Goal: Consume media (video, audio): Watch videos, listen to music or podcasts

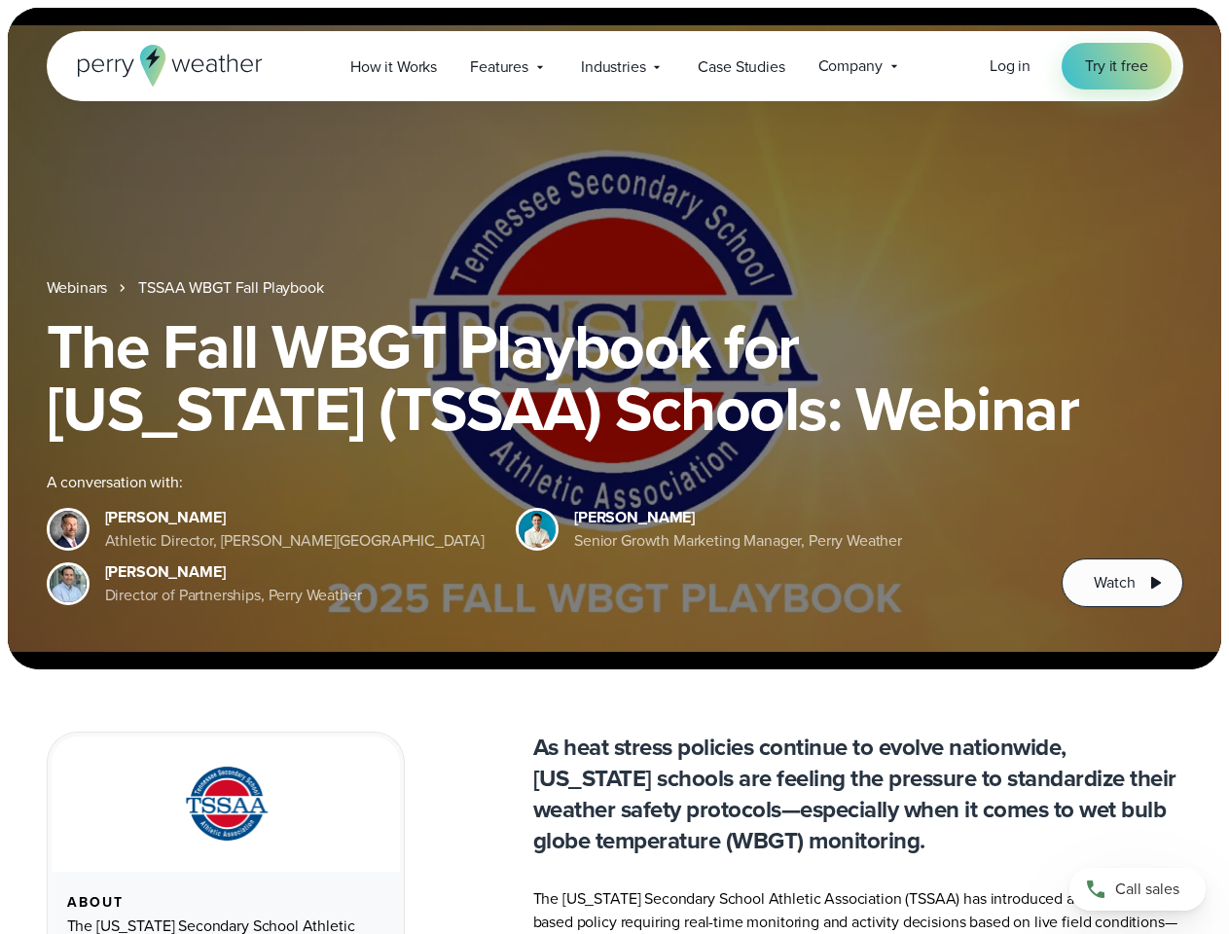
click at [614, 467] on div "The Fall WBGT Playbook for [US_STATE] (TSSAA) Schools: Webinar A conversation w…" at bounding box center [615, 461] width 1136 height 292
click at [614, 66] on span "Industries" at bounding box center [613, 66] width 64 height 23
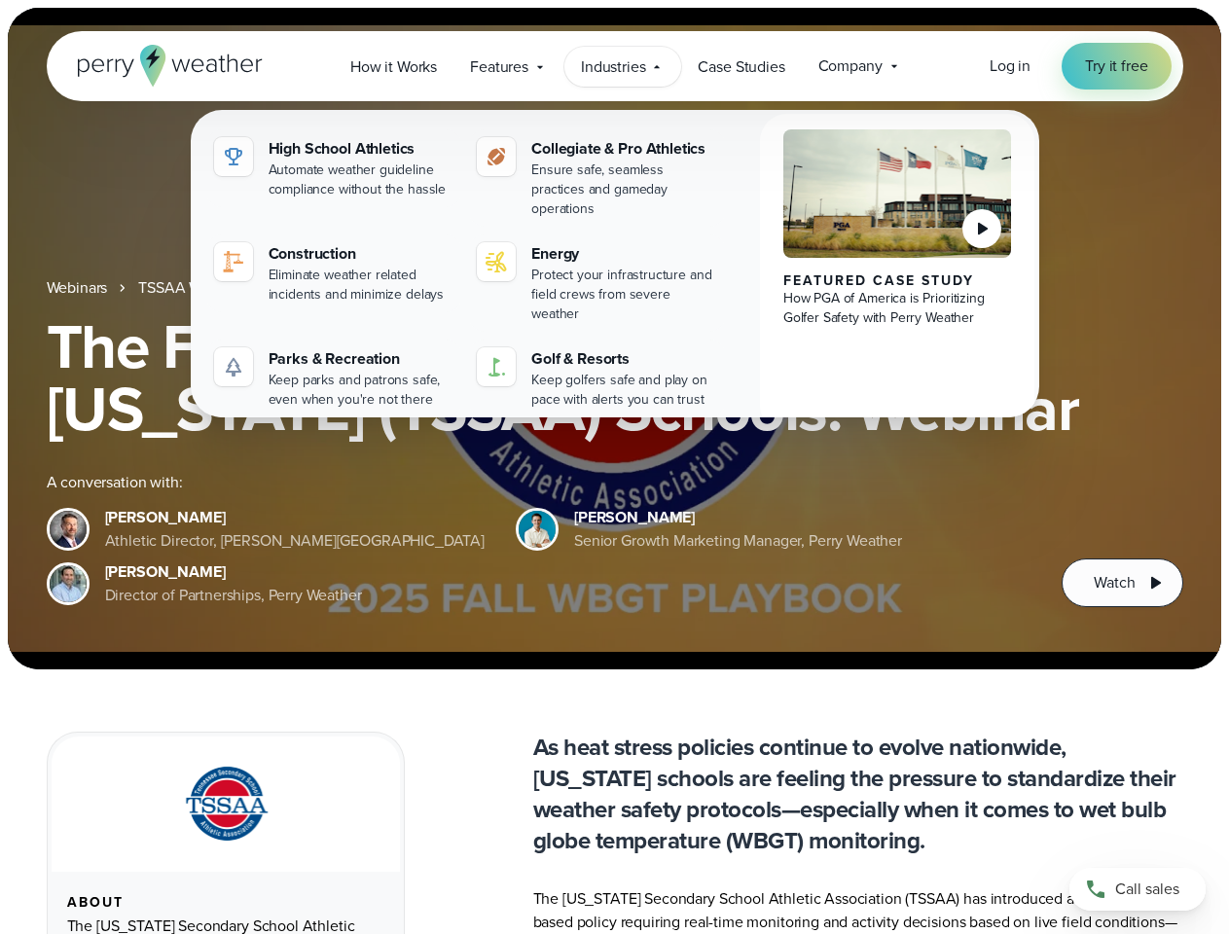
click at [614, 339] on h1 "The Fall WBGT Playbook for [US_STATE] (TSSAA) Schools: Webinar" at bounding box center [615, 377] width 1136 height 125
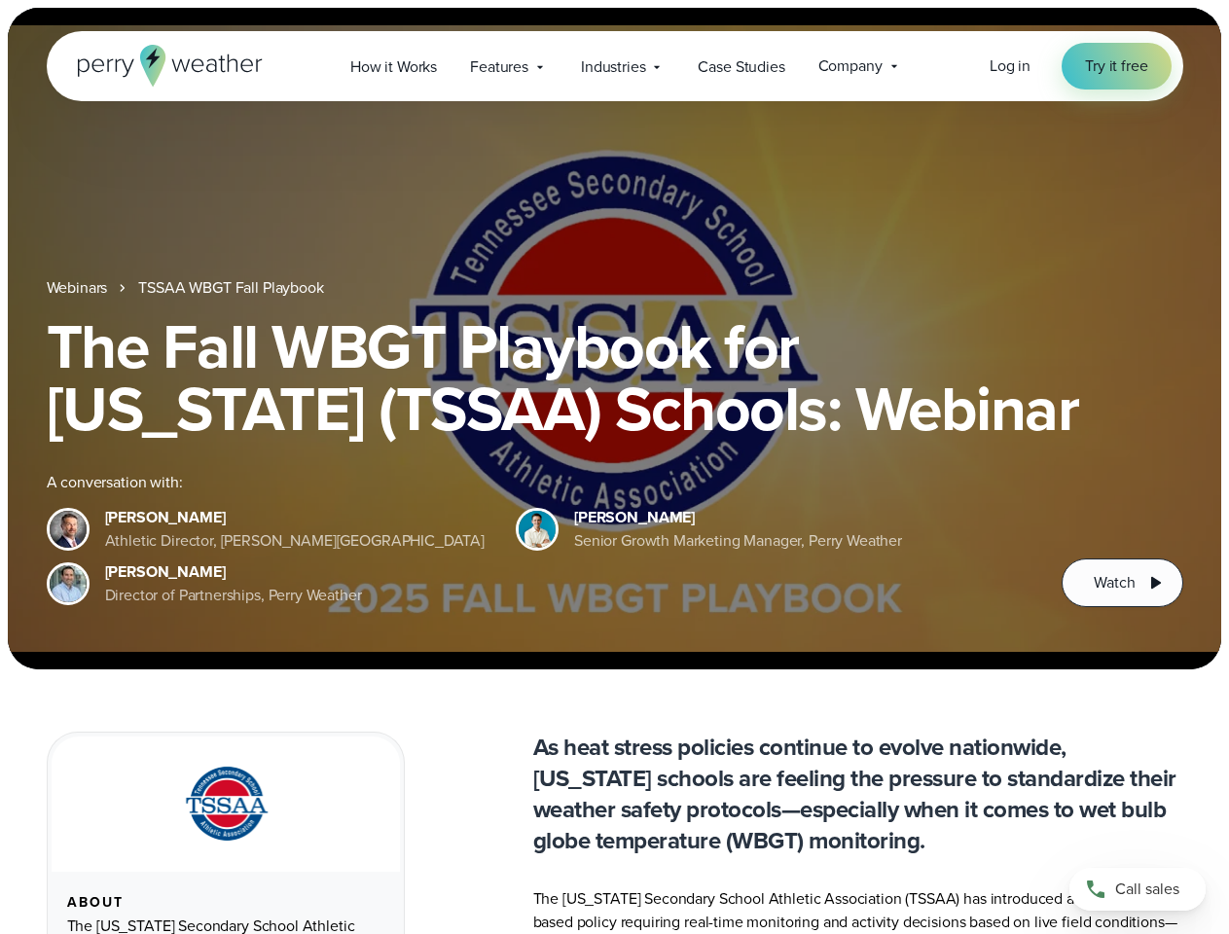
click at [233, 288] on link "TSSAA WBGT Fall Playbook" at bounding box center [230, 287] width 185 height 23
click at [1122, 583] on span "Watch" at bounding box center [1113, 582] width 41 height 23
